Goal: Task Accomplishment & Management: Manage account settings

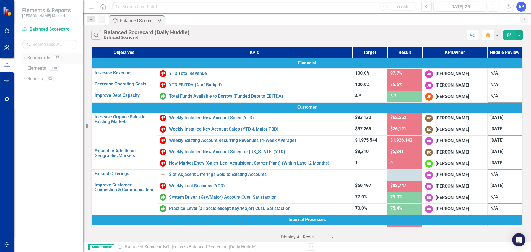
click at [22, 59] on icon "Dropdown" at bounding box center [24, 58] width 4 height 3
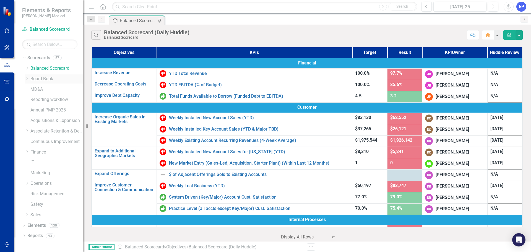
click at [27, 78] on icon "Dropdown" at bounding box center [27, 78] width 4 height 3
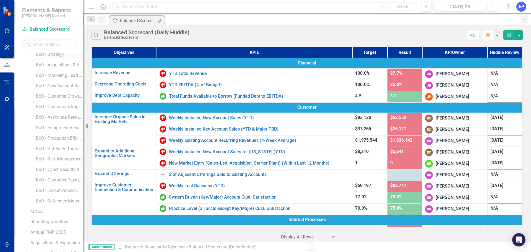
scroll to position [83, 0]
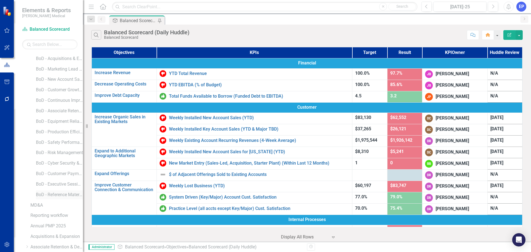
click at [57, 193] on link "BoD - Reference Material" at bounding box center [59, 194] width 47 height 6
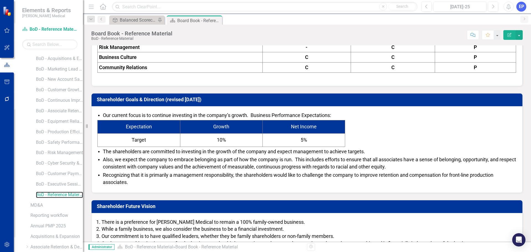
scroll to position [332, 0]
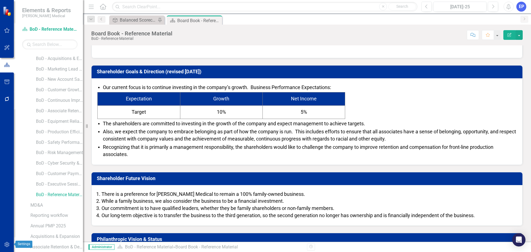
click at [6, 243] on icon "button" at bounding box center [6, 244] width 5 height 5
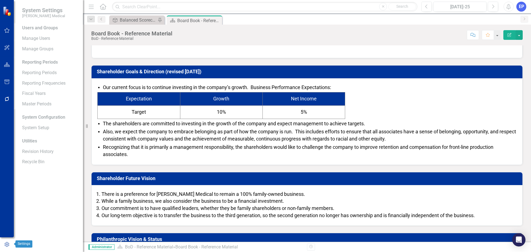
click at [6, 244] on icon "button" at bounding box center [7, 244] width 6 height 5
click at [32, 128] on link "System Setup" at bounding box center [49, 128] width 55 height 6
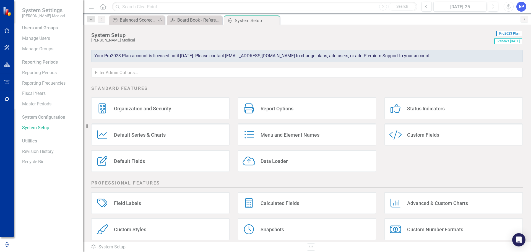
click at [420, 131] on div "Custom Style Custom Fields" at bounding box center [453, 134] width 138 height 22
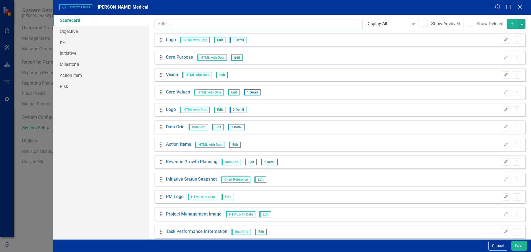
click at [229, 22] on input "text" at bounding box center [258, 24] width 208 height 10
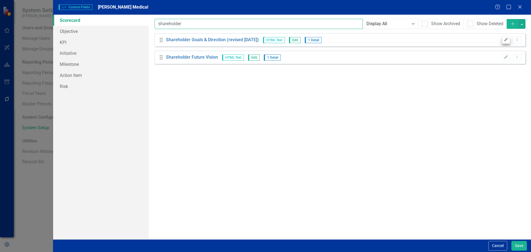
type input "shareholder"
click at [508, 41] on button "Edit" at bounding box center [505, 39] width 8 height 7
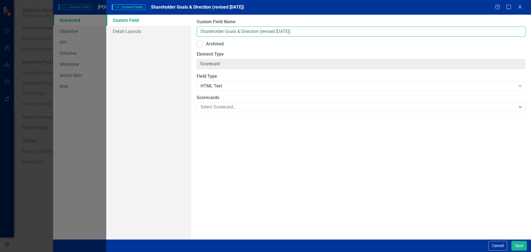
click at [283, 31] on input "Shareholder Goals & Direction (revised [DATE])" at bounding box center [360, 32] width 329 height 10
type input "Shareholder Goals & Direction (revised [DATE])"
click at [515, 247] on button "Save" at bounding box center [518, 246] width 15 height 10
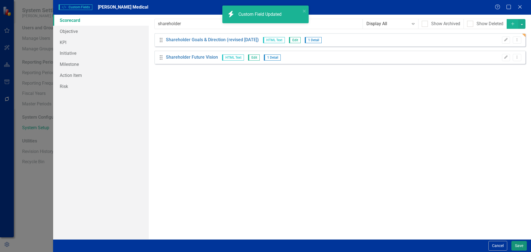
click at [518, 244] on button "Save" at bounding box center [518, 246] width 15 height 10
